Goal: Information Seeking & Learning: Learn about a topic

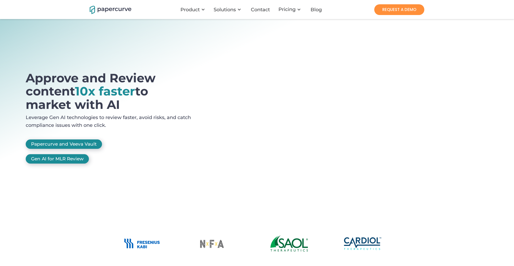
click at [147, 243] on img at bounding box center [142, 243] width 38 height 11
click at [215, 243] on img at bounding box center [212, 243] width 30 height 17
click at [299, 245] on img at bounding box center [290, 243] width 38 height 16
click at [366, 250] on div at bounding box center [257, 243] width 268 height 39
click at [366, 246] on img at bounding box center [363, 243] width 38 height 13
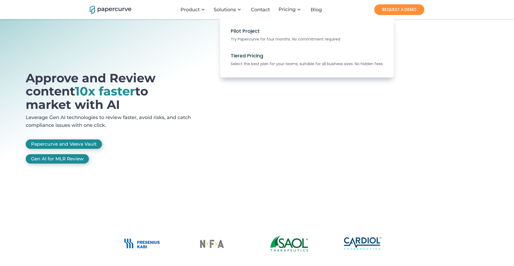
click at [283, 14] on div "Pricing" at bounding box center [290, 9] width 31 height 16
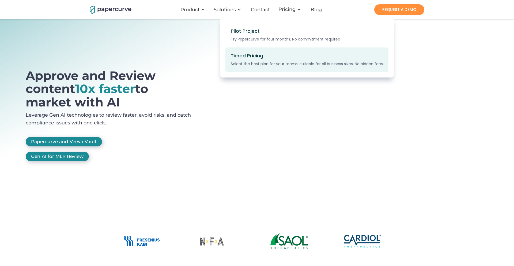
click at [244, 64] on div "Select the best plan for your teams, suitable for all business sizes. No hidden…" at bounding box center [311, 64] width 160 height 6
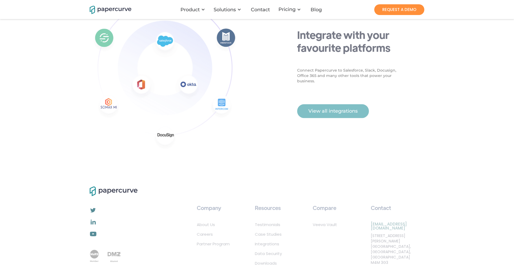
scroll to position [1157, 0]
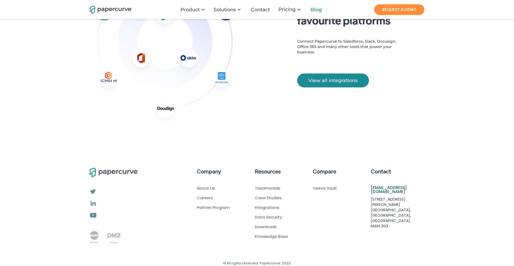
click at [316, 12] on div "Blog" at bounding box center [316, 9] width 11 height 5
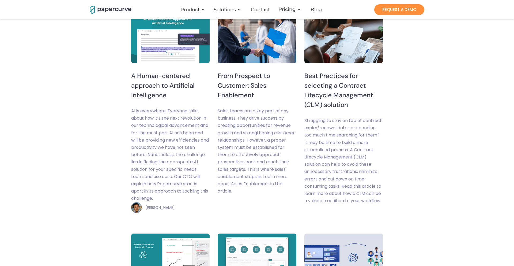
scroll to position [628, 0]
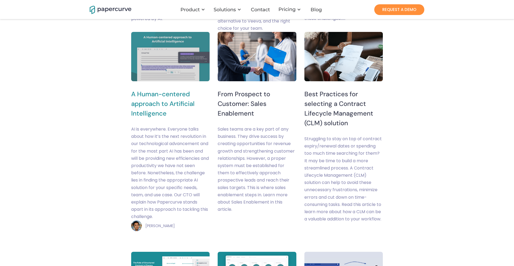
click at [151, 99] on h5 "A Human-centered approach to Artificial Intelligence" at bounding box center [170, 103] width 78 height 29
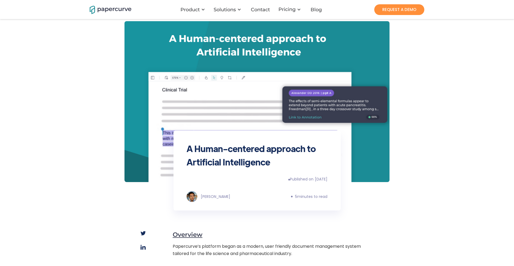
click at [209, 197] on div "[PERSON_NAME]" at bounding box center [215, 196] width 29 height 6
drag, startPoint x: 202, startPoint y: 194, endPoint x: 225, endPoint y: 203, distance: 24.7
click at [226, 200] on div "[PERSON_NAME]" at bounding box center [215, 196] width 29 height 6
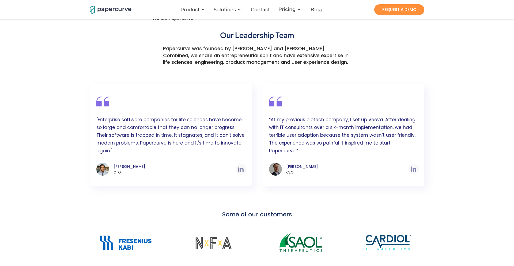
scroll to position [278, 0]
click at [293, 158] on div at bounding box center [261, 149] width 134 height 107
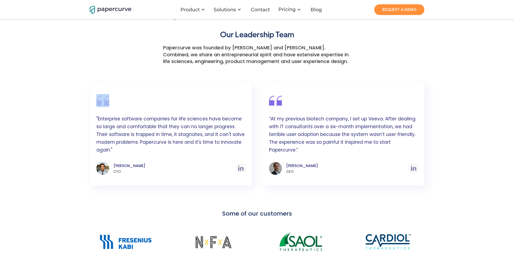
click at [276, 160] on div at bounding box center [261, 149] width 134 height 107
click at [412, 166] on img at bounding box center [413, 168] width 5 height 5
